Goal: Check status

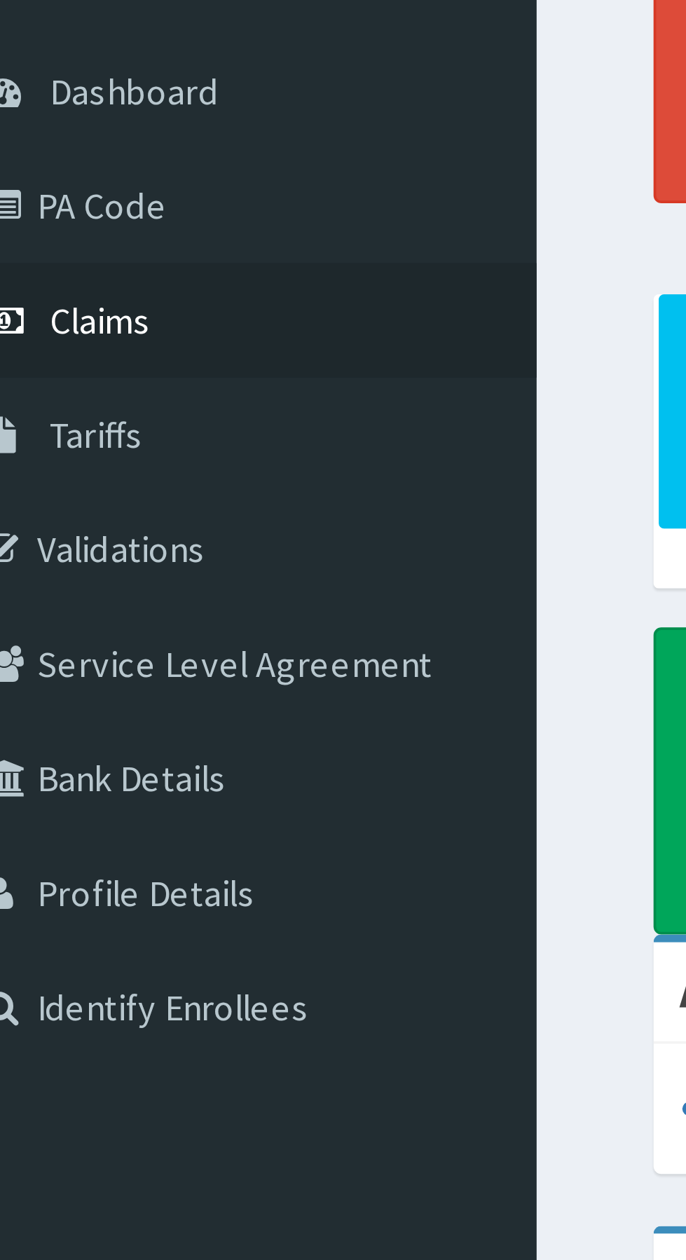
click at [55, 209] on span "Claims" at bounding box center [43, 214] width 27 height 13
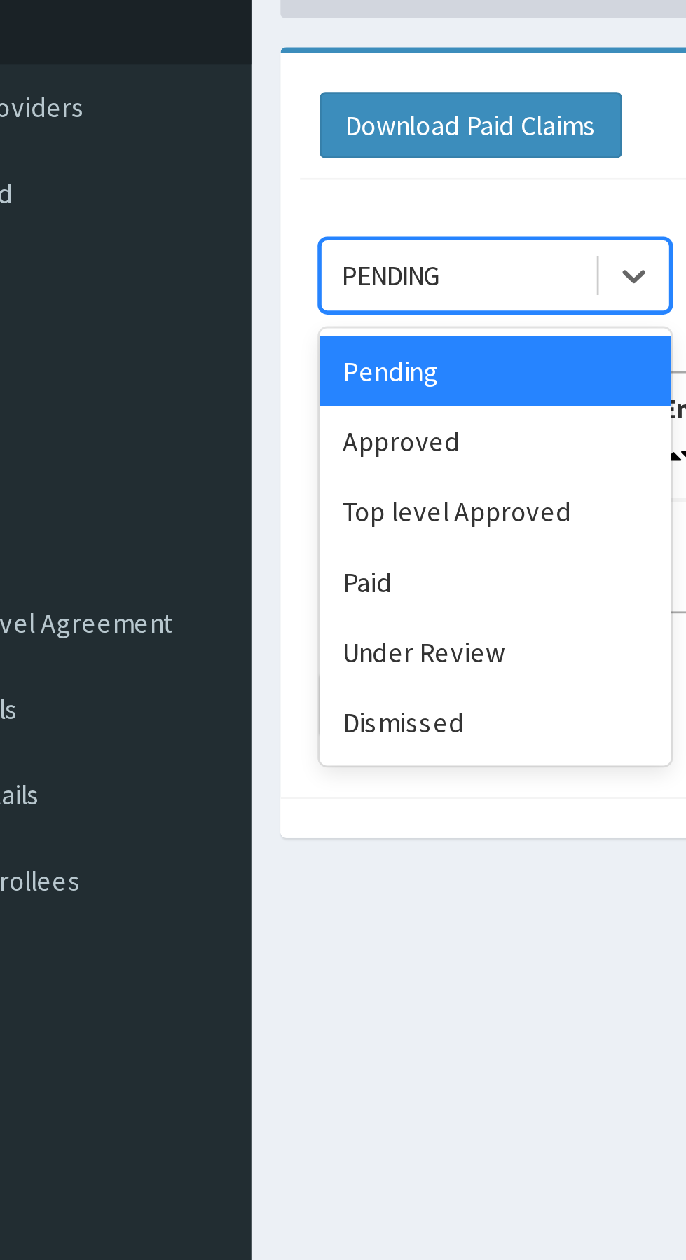
click at [212, 242] on div "Approved" at bounding box center [249, 241] width 126 height 25
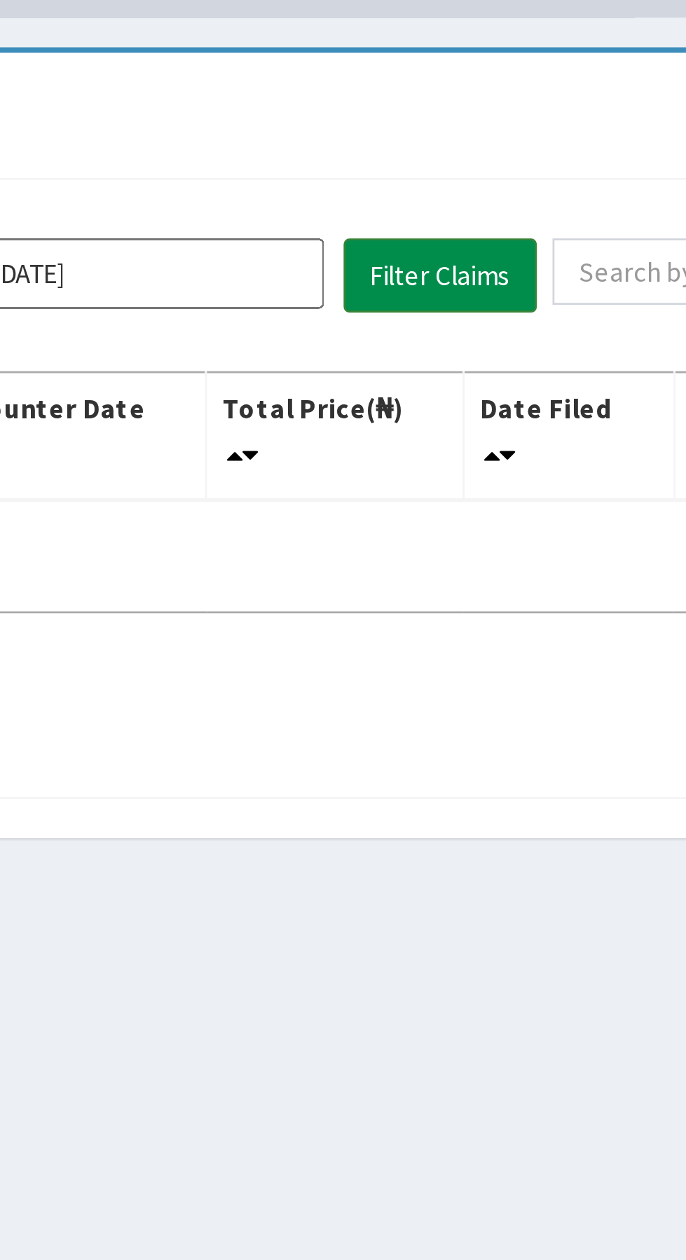
click at [486, 194] on button "Filter Claims" at bounding box center [486, 182] width 69 height 27
